Goal: Answer question/provide support

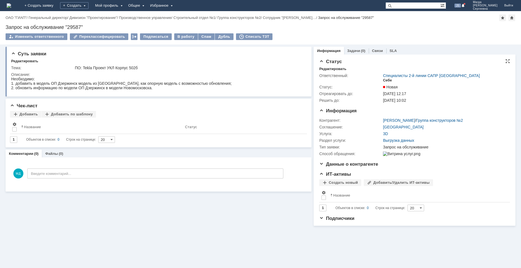
click at [388, 80] on div "Себе" at bounding box center [387, 80] width 9 height 4
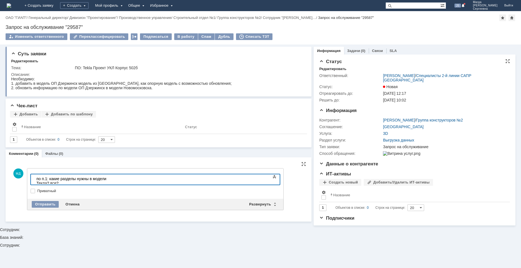
click at [77, 179] on div "по п.1: какие разделы нужны в модели Текла? все?" at bounding box center [75, 181] width 79 height 9
click at [115, 178] on div "по п.1: какие разделы нужны в модели Текла? все?" at bounding box center [75, 181] width 79 height 9
click at [77, 179] on div "по п.1: какие разделы нужны в модели Текла? все?" at bounding box center [75, 181] width 79 height 9
click at [115, 179] on div "по п.1: какие разделы от Новомосковска нужны в модели Текла? все?" at bounding box center [75, 183] width 79 height 13
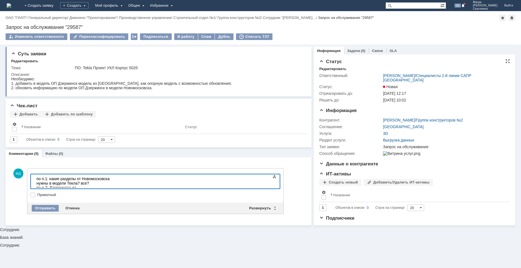
click at [115, 184] on div "по п.1: какие разделы от Новомосковска нужны в модели Текла? все? по п.2: Дзерж…" at bounding box center [75, 190] width 79 height 27
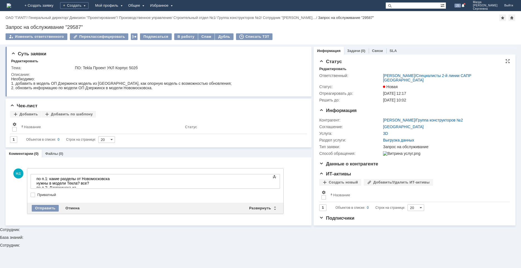
click at [115, 184] on div "по п.1: какие разделы от Новомосковска нужны в модели Текла? все? по п.2: Дзерж…" at bounding box center [75, 190] width 79 height 27
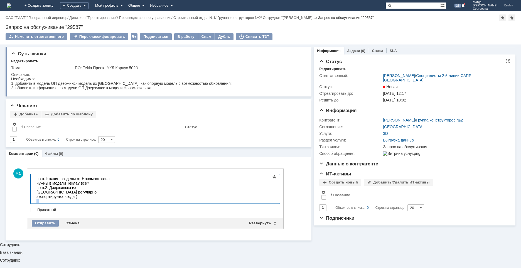
drag, startPoint x: 130, startPoint y: 194, endPoint x: 63, endPoint y: 366, distance: 184.3
click at [34, 191] on html "по п.1: какие разделы от Новомосковска нужны в модели Текла? все? по п.2: Дзерж…" at bounding box center [75, 195] width 83 height 42
click at [115, 199] on div "\\runofsv0001\sapr$\УКЛ_33770\Агрегат_3\ОСГ\IFC )" at bounding box center [75, 204] width 79 height 11
drag, startPoint x: 134, startPoint y: 191, endPoint x: 35, endPoint y: 191, distance: 99.1
click at [35, 191] on body "по п.1: какие разделы от Новомосковска нужны в модели Текла? все? по п.2: Дзерж…" at bounding box center [75, 195] width 83 height 42
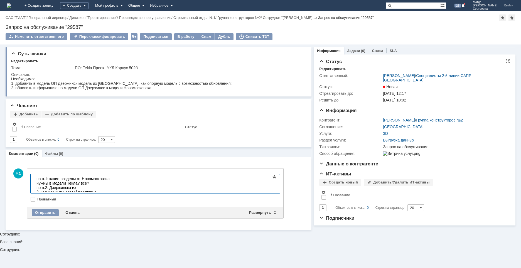
click at [115, 199] on div ", новомосковск в [GEOGRAPHIC_DATA]" at bounding box center [75, 201] width 79 height 4
click at [115, 183] on div "по п.1: какие разделы от Новомосковска нужны в модели Текла? все? по п.2: Дзерж…" at bounding box center [75, 188] width 79 height 22
click at [39, 208] on div ", новомосковск в [GEOGRAPHIC_DATA]" at bounding box center [75, 210] width 79 height 4
click at [50, 183] on div "по п.1: какие разделы от Новомосковска нужны в модели Текла? все? по п.2: Дзерж…" at bounding box center [75, 195] width 79 height 36
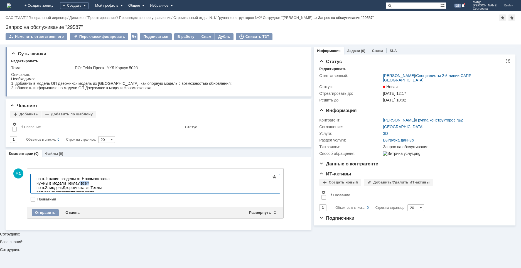
drag, startPoint x: 167, startPoint y: 179, endPoint x: 154, endPoint y: 179, distance: 12.2
click at [115, 179] on div "по п.1: какие разделы от Новомосковска нужны в модели Текла? все? по п.2: модел…" at bounding box center [75, 192] width 79 height 31
click at [44, 213] on div "Отправить" at bounding box center [45, 213] width 27 height 7
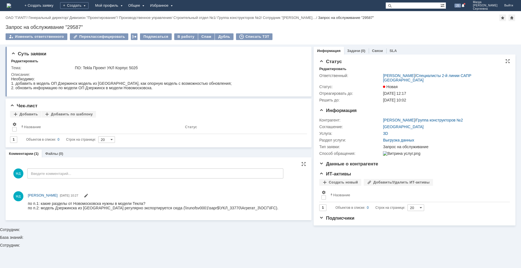
scroll to position [0, 0]
click at [180, 38] on div "В работу" at bounding box center [186, 36] width 24 height 7
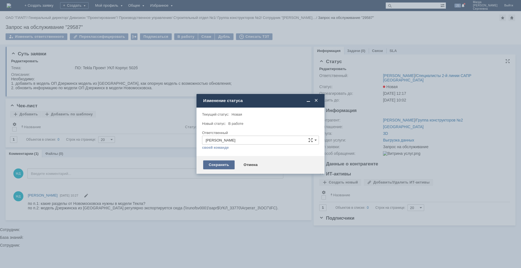
click at [221, 166] on div "Сохранить" at bounding box center [218, 165] width 31 height 9
